Goal: Task Accomplishment & Management: Manage account settings

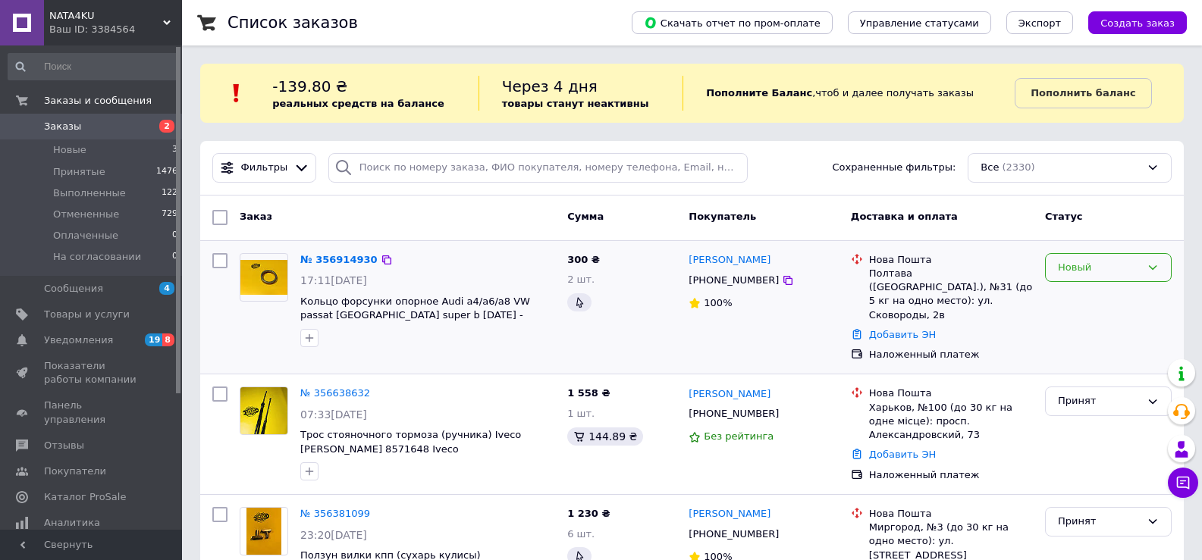
click at [1064, 265] on div "Новый" at bounding box center [1099, 268] width 83 height 16
click at [1069, 293] on li "Принят" at bounding box center [1107, 299] width 125 height 28
click at [77, 439] on span "Отзывы" at bounding box center [64, 446] width 40 height 14
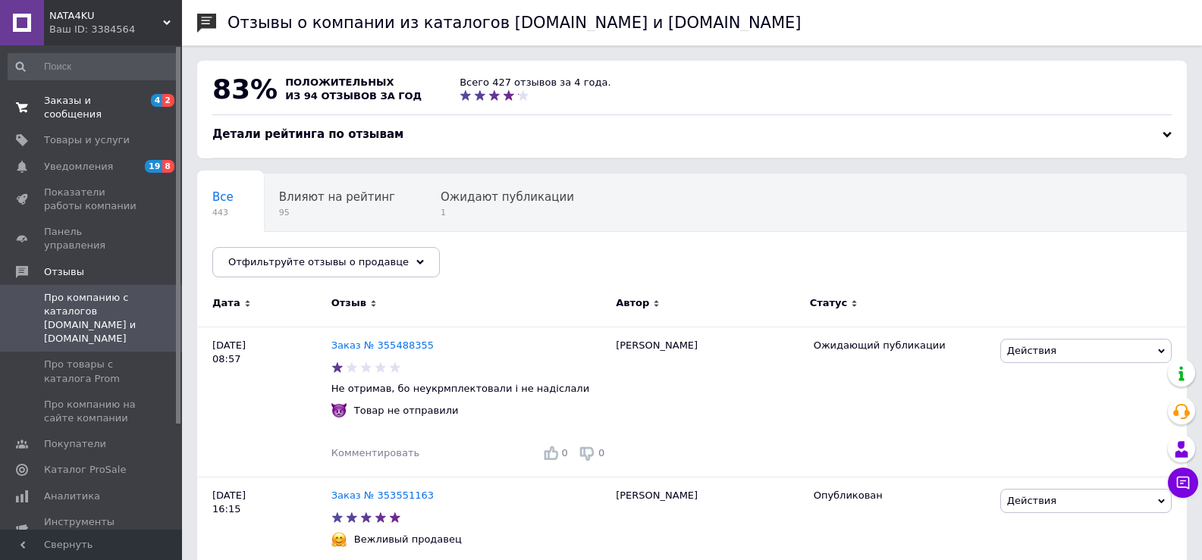
click at [42, 98] on span at bounding box center [22, 107] width 44 height 27
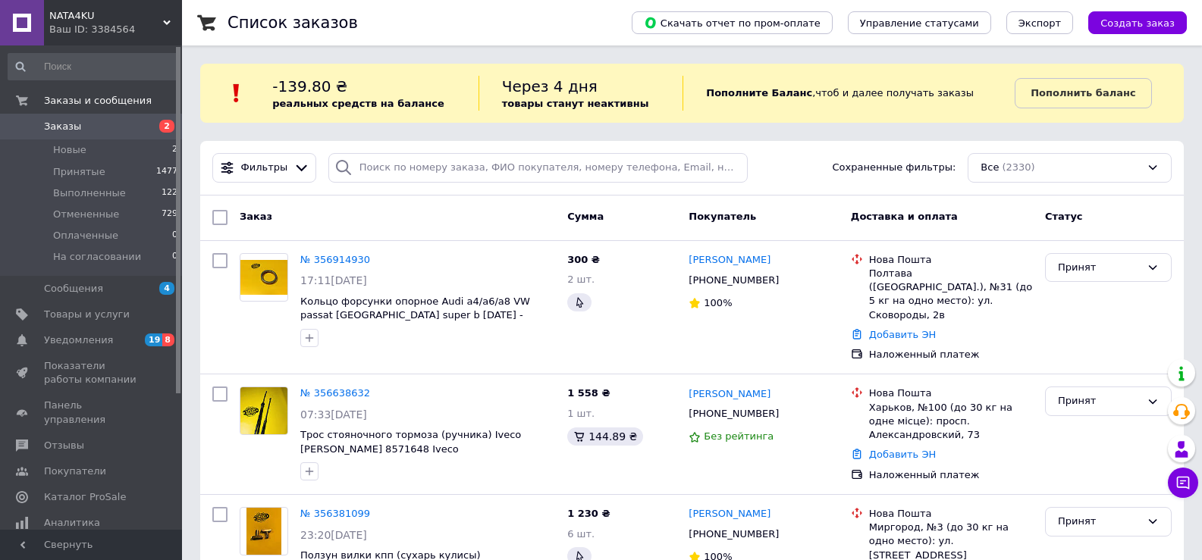
click at [82, 124] on span "Заказы" at bounding box center [92, 127] width 96 height 14
